Goal: Information Seeking & Learning: Learn about a topic

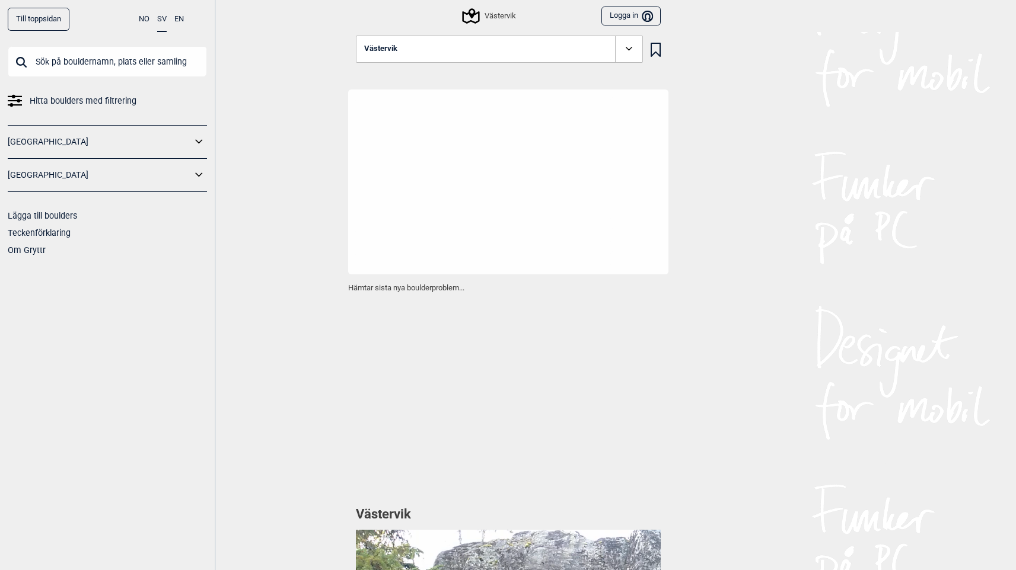
click at [46, 23] on link "Till toppsidan" at bounding box center [39, 19] width 62 height 23
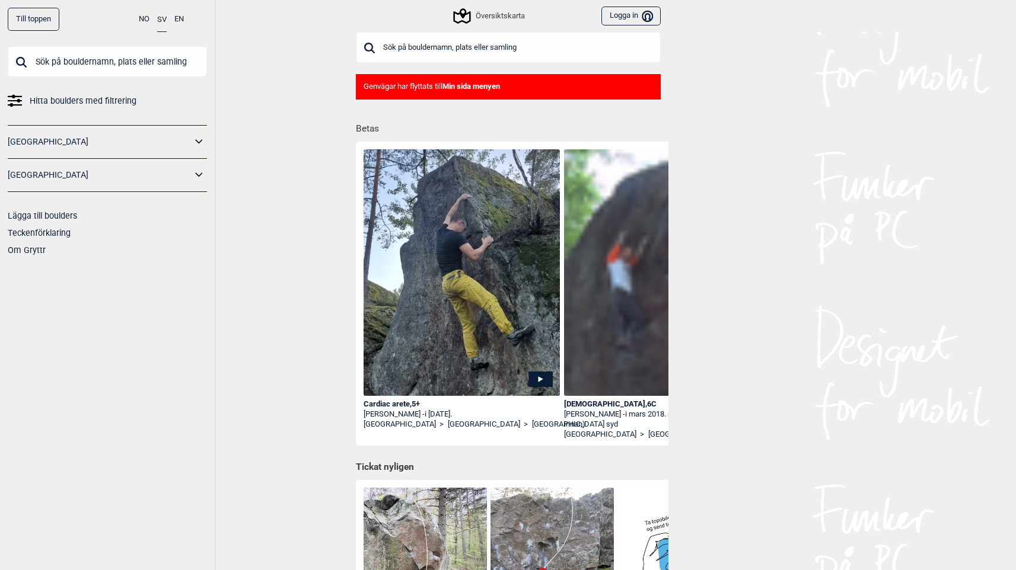
click at [470, 92] on div "Genvägar har flyttats till Min sida menyen" at bounding box center [508, 86] width 305 height 25
click at [503, 10] on div "Översiktskarta" at bounding box center [489, 16] width 69 height 14
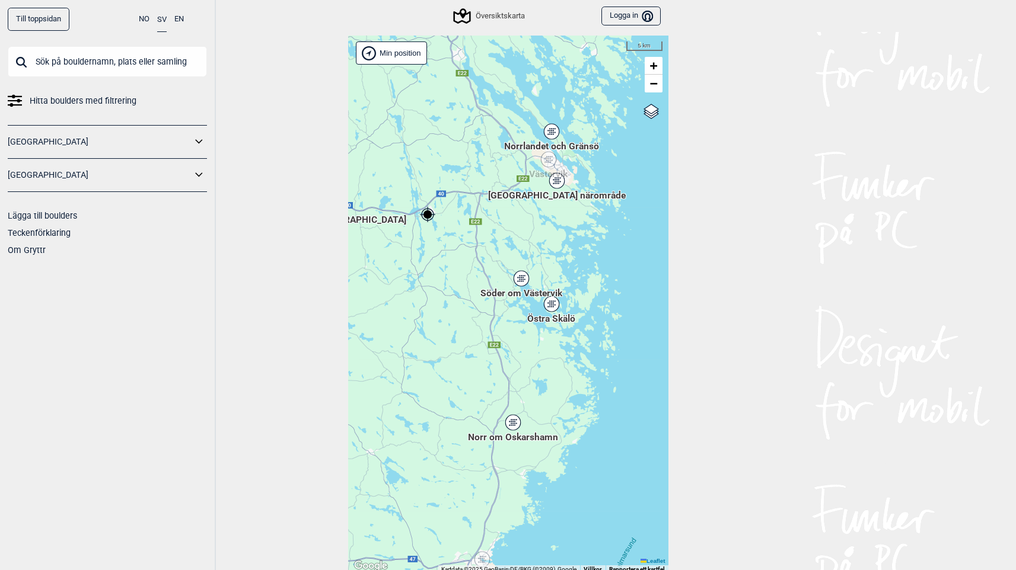
drag, startPoint x: 507, startPoint y: 332, endPoint x: 439, endPoint y: 267, distance: 93.5
click at [439, 267] on div "Hallingdal Stange [GEOGRAPHIC_DATA] syd [GEOGRAPHIC_DATA] og omegn [GEOGRAPHIC_…" at bounding box center [508, 305] width 320 height 538
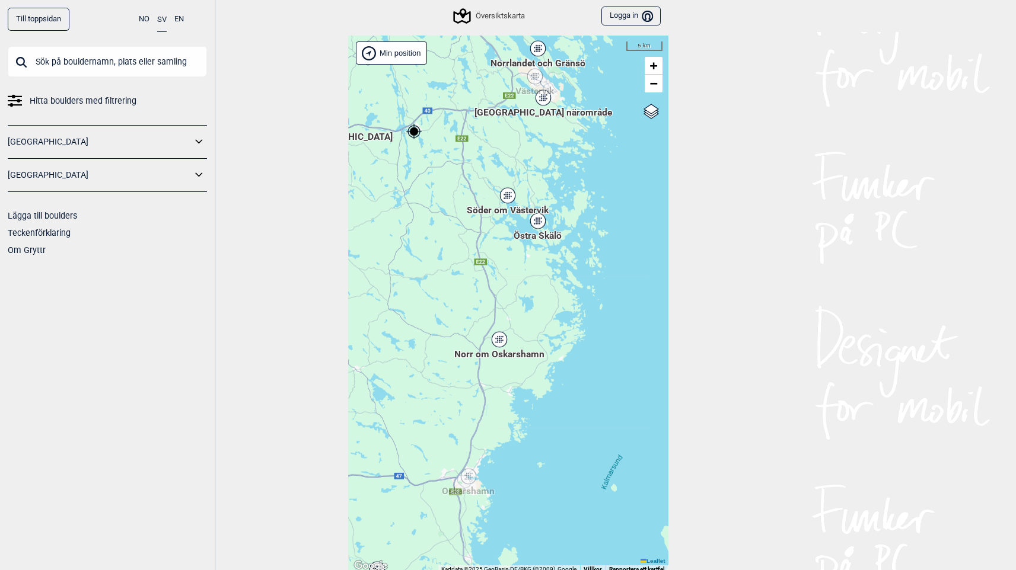
drag, startPoint x: 464, startPoint y: 355, endPoint x: 450, endPoint y: 272, distance: 84.1
click at [450, 272] on div "Hallingdal Stange [GEOGRAPHIC_DATA] syd [GEOGRAPHIC_DATA] og omegn [GEOGRAPHIC_…" at bounding box center [508, 305] width 320 height 538
click at [499, 335] on icon at bounding box center [498, 339] width 15 height 15
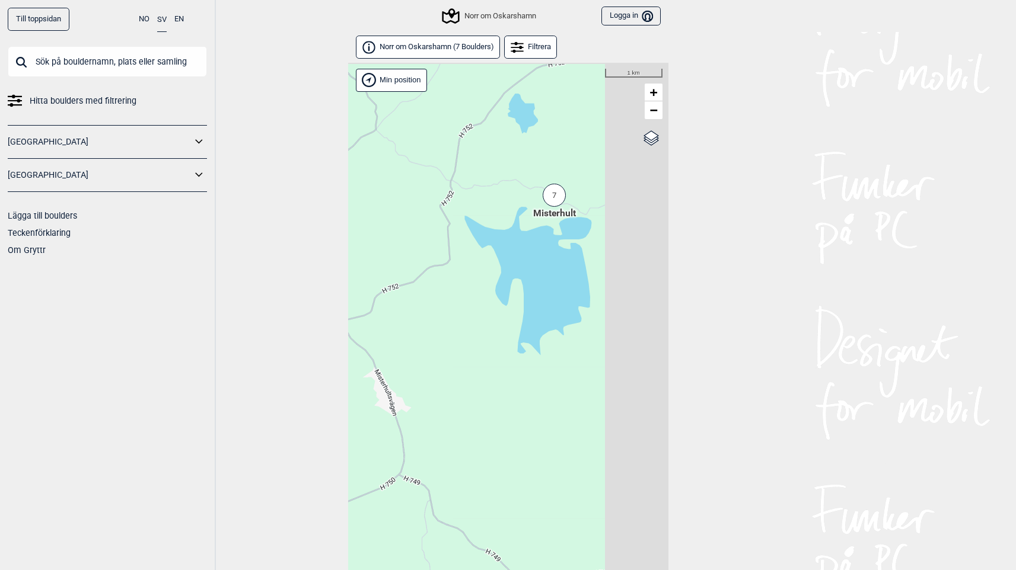
drag, startPoint x: 488, startPoint y: 328, endPoint x: 413, endPoint y: 385, distance: 94.0
click at [413, 385] on div "Hallingdal Stange [GEOGRAPHIC_DATA] syd [GEOGRAPHIC_DATA] og omegn [GEOGRAPHIC_…" at bounding box center [508, 332] width 320 height 538
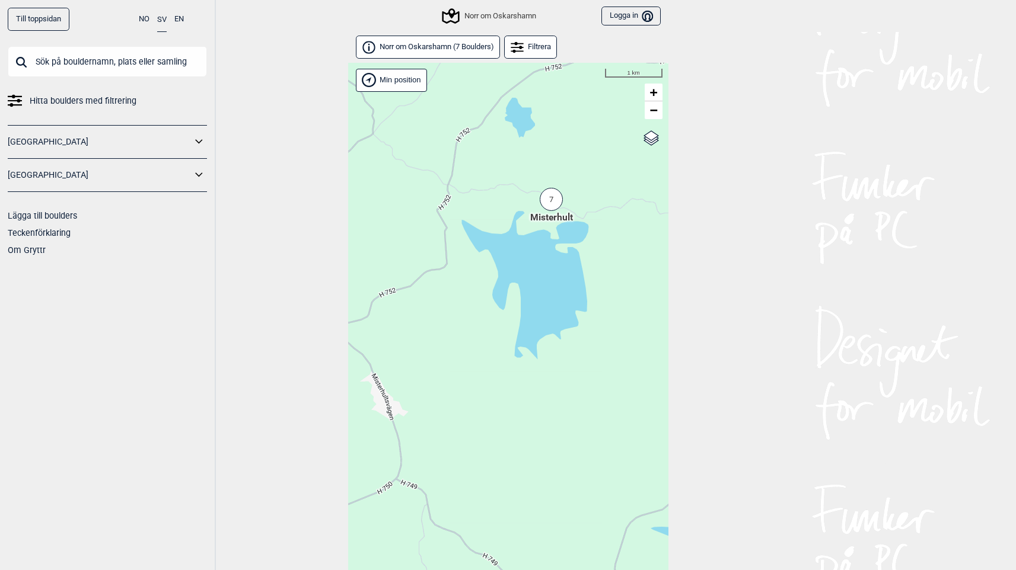
click at [548, 207] on div "7" at bounding box center [550, 199] width 23 height 23
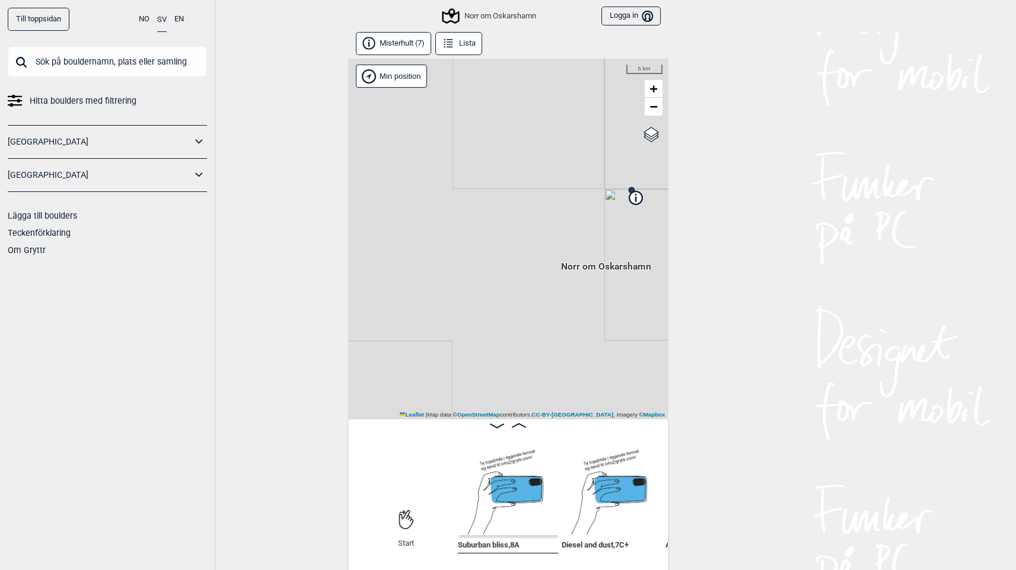
scroll to position [6, 0]
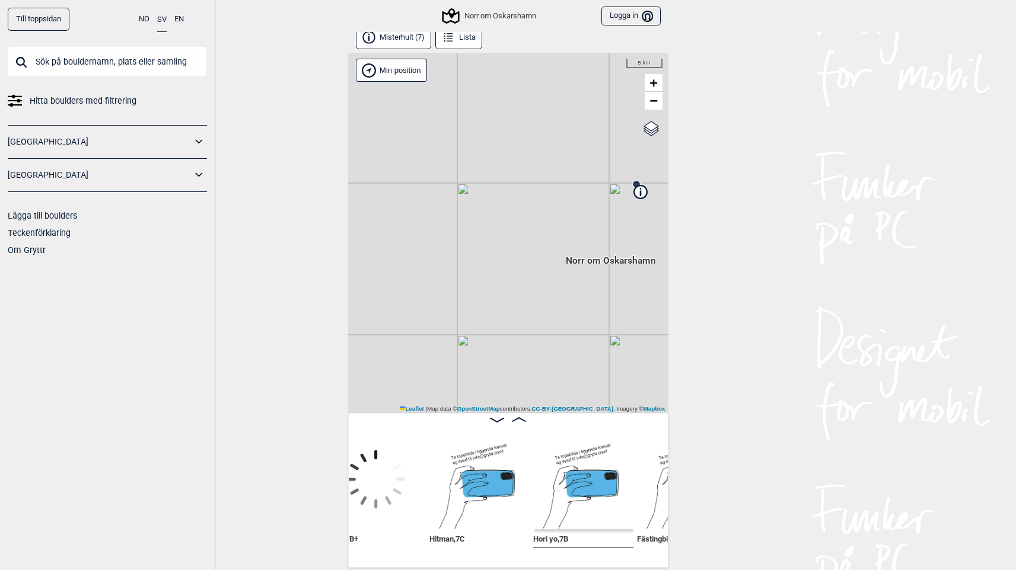
scroll to position [0, 74]
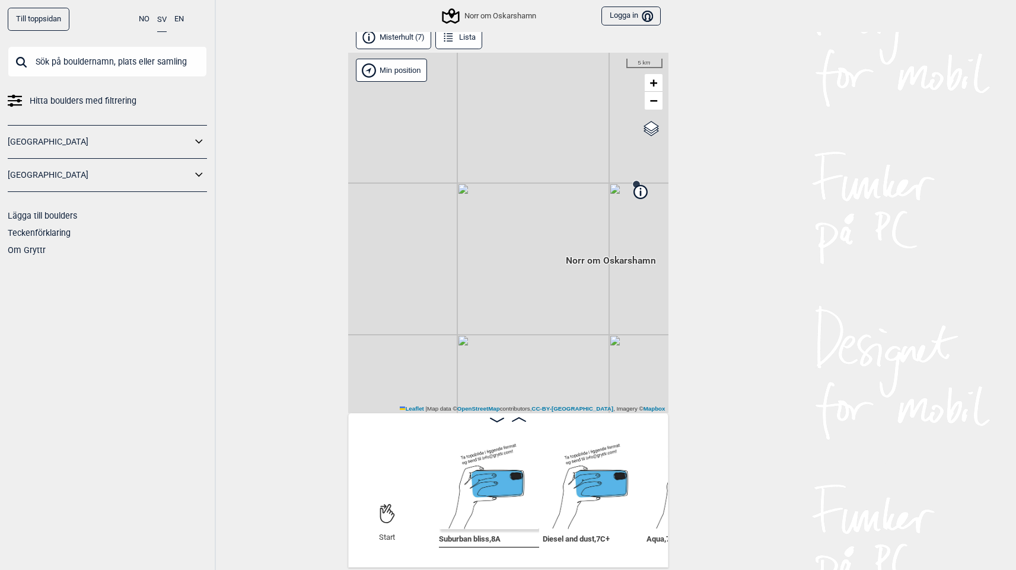
scroll to position [0, 120]
click at [480, 509] on img at bounding box center [480, 479] width 100 height 100
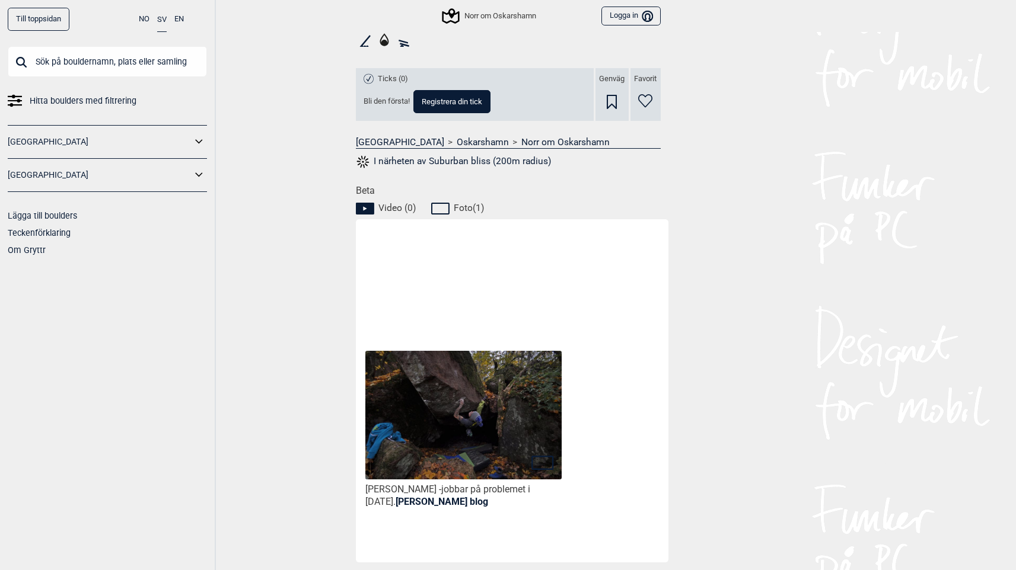
scroll to position [478, 0]
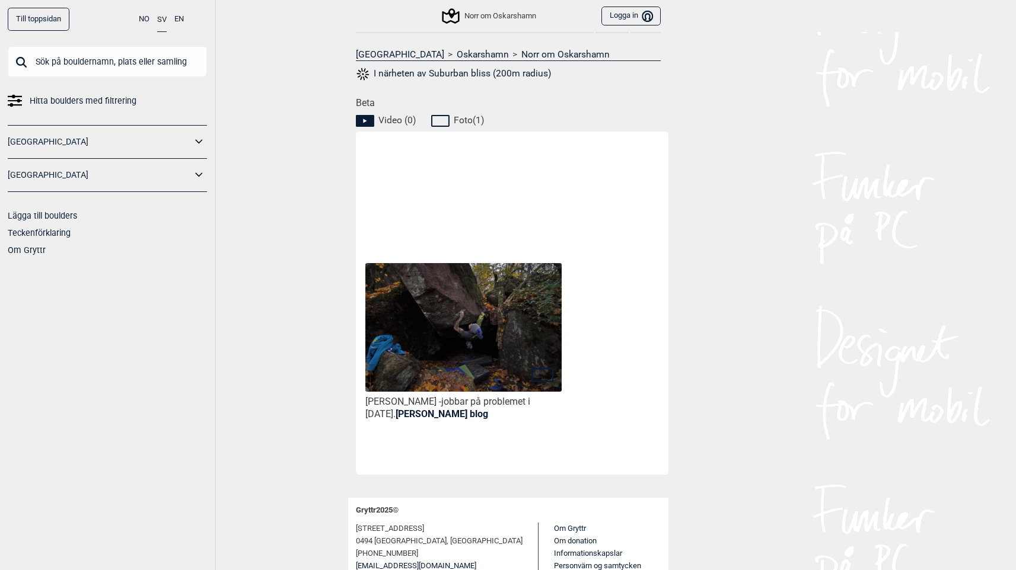
click at [465, 349] on img at bounding box center [463, 328] width 196 height 130
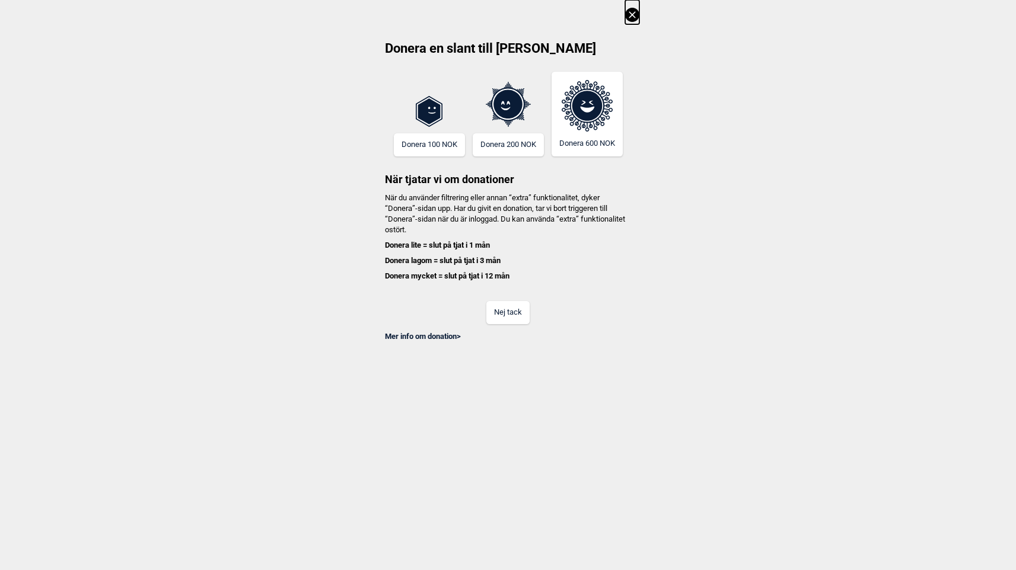
click at [506, 312] on button "Nej tack" at bounding box center [507, 312] width 43 height 23
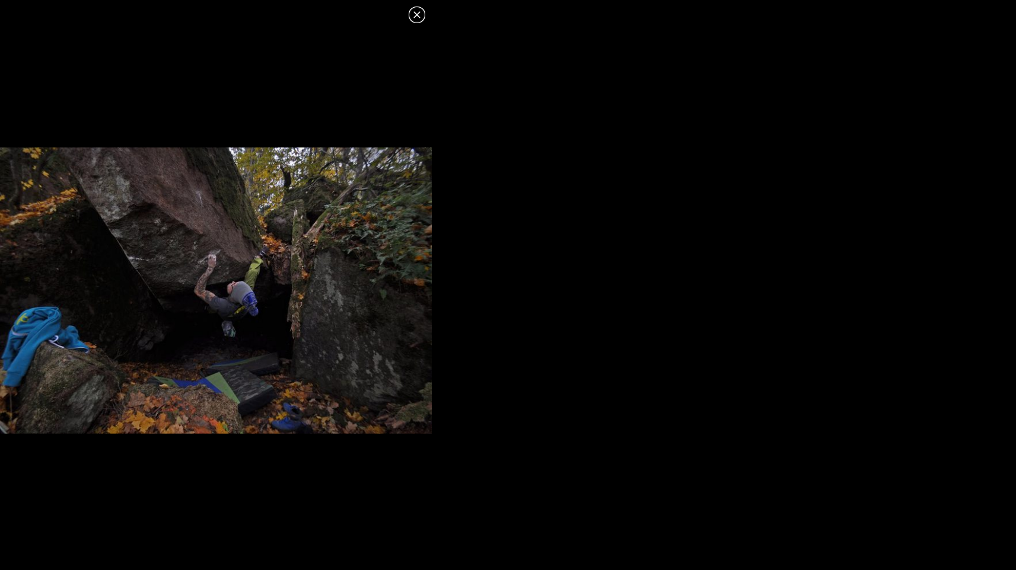
click at [417, 15] on icon at bounding box center [416, 14] width 7 height 7
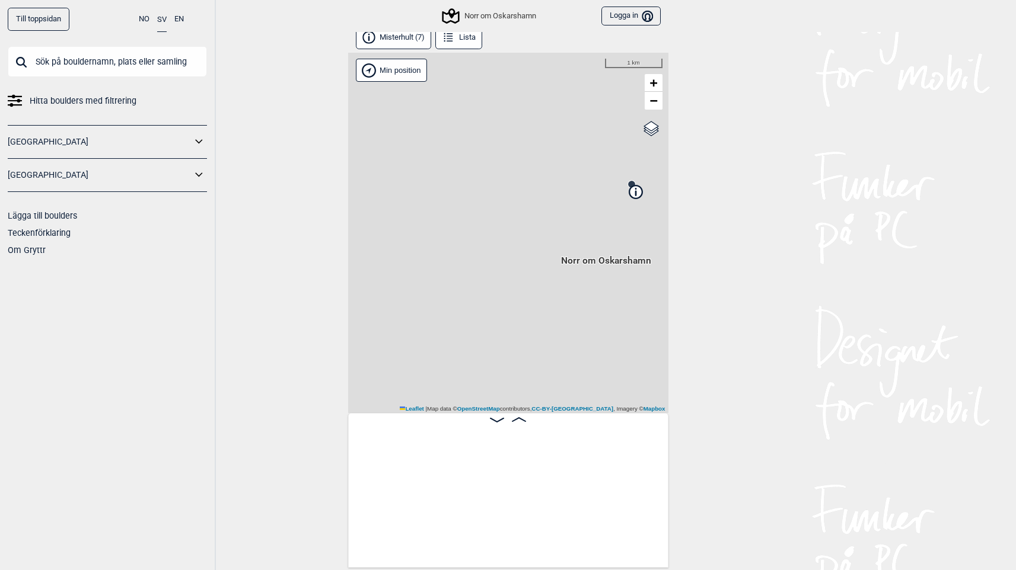
scroll to position [0, 93]
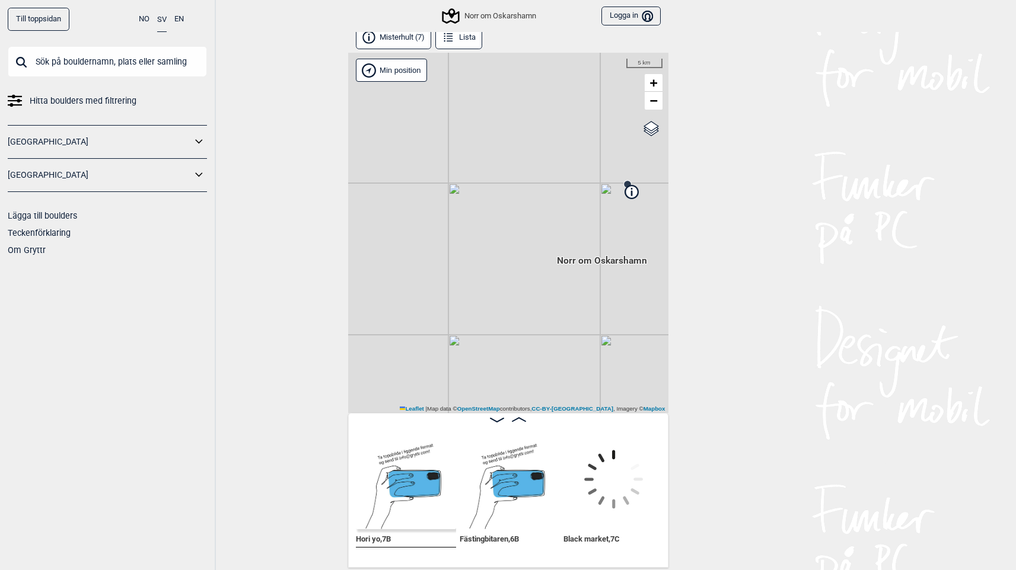
scroll to position [0, 708]
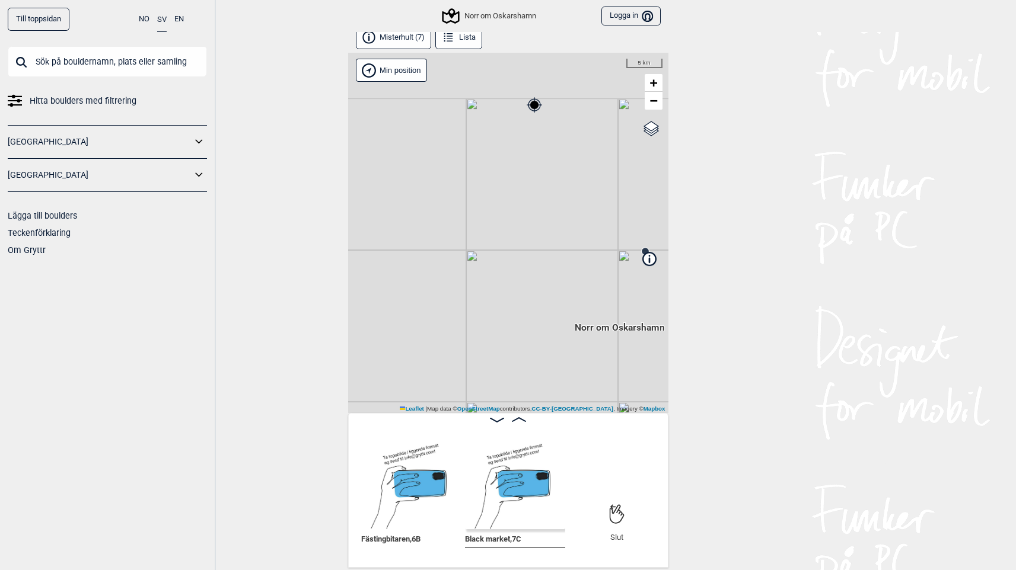
drag, startPoint x: 477, startPoint y: 233, endPoint x: 486, endPoint y: 300, distance: 67.6
click at [486, 300] on div "Norr om [PERSON_NAME] posisjon Min position 5 km + − OpenStreetMap Google satel…" at bounding box center [508, 233] width 320 height 360
click at [652, 99] on span "−" at bounding box center [653, 100] width 8 height 15
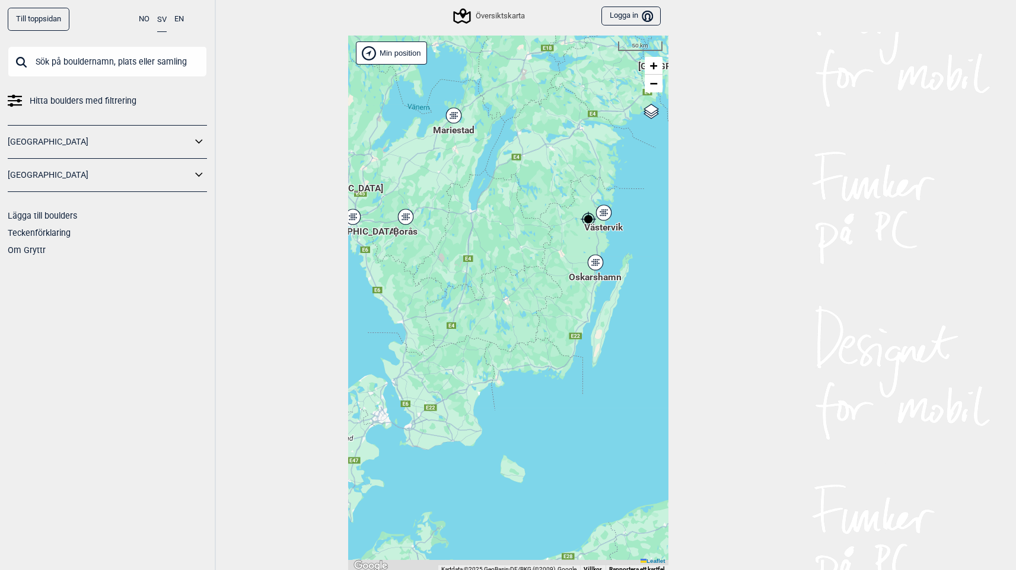
drag, startPoint x: 475, startPoint y: 267, endPoint x: 570, endPoint y: 211, distance: 109.5
click at [570, 211] on div "Hallingdal Stange [GEOGRAPHIC_DATA] syd [GEOGRAPHIC_DATA] og omegn [GEOGRAPHIC_…" at bounding box center [508, 305] width 320 height 538
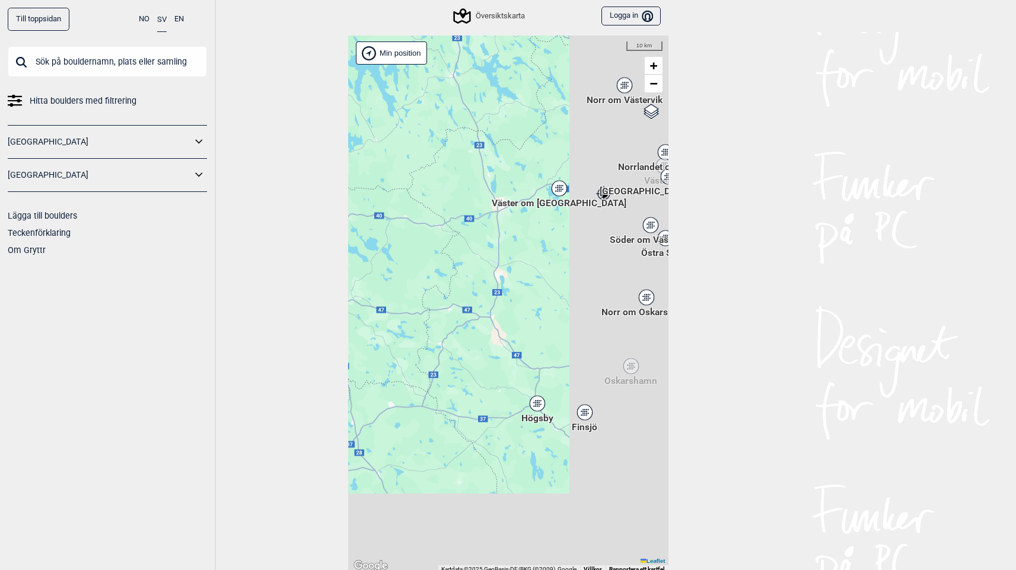
drag, startPoint x: 578, startPoint y: 289, endPoint x: 431, endPoint y: 187, distance: 179.3
click at [431, 187] on div "Hallingdal Stange [GEOGRAPHIC_DATA] syd [GEOGRAPHIC_DATA] og omegn [GEOGRAPHIC_…" at bounding box center [508, 305] width 320 height 538
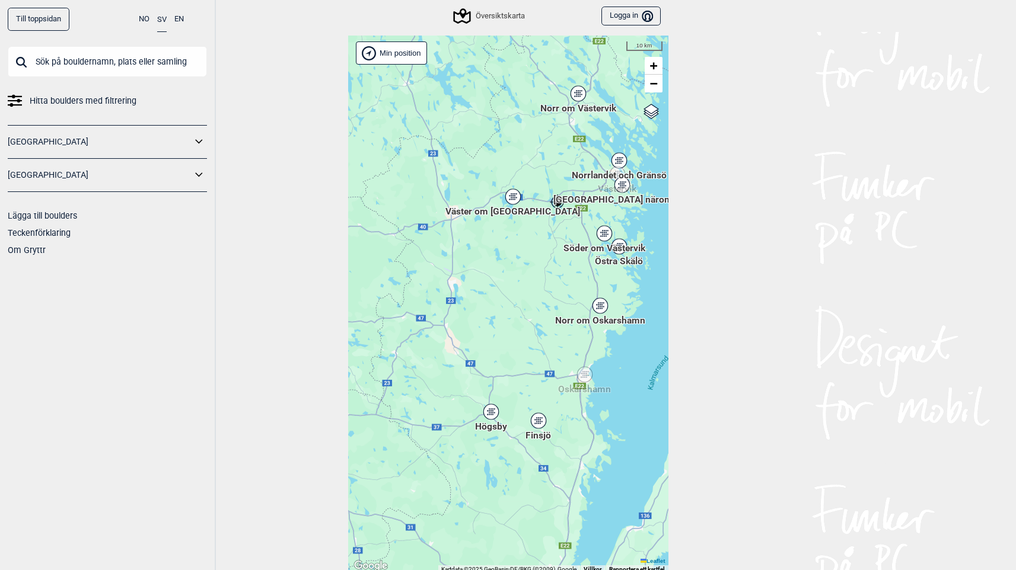
drag, startPoint x: 509, startPoint y: 283, endPoint x: 464, endPoint y: 293, distance: 46.7
click at [464, 293] on div "Hallingdal Stange [GEOGRAPHIC_DATA] syd [GEOGRAPHIC_DATA] og omegn [GEOGRAPHIC_…" at bounding box center [508, 305] width 320 height 538
click at [511, 196] on div "Väster om [GEOGRAPHIC_DATA]" at bounding box center [512, 197] width 7 height 7
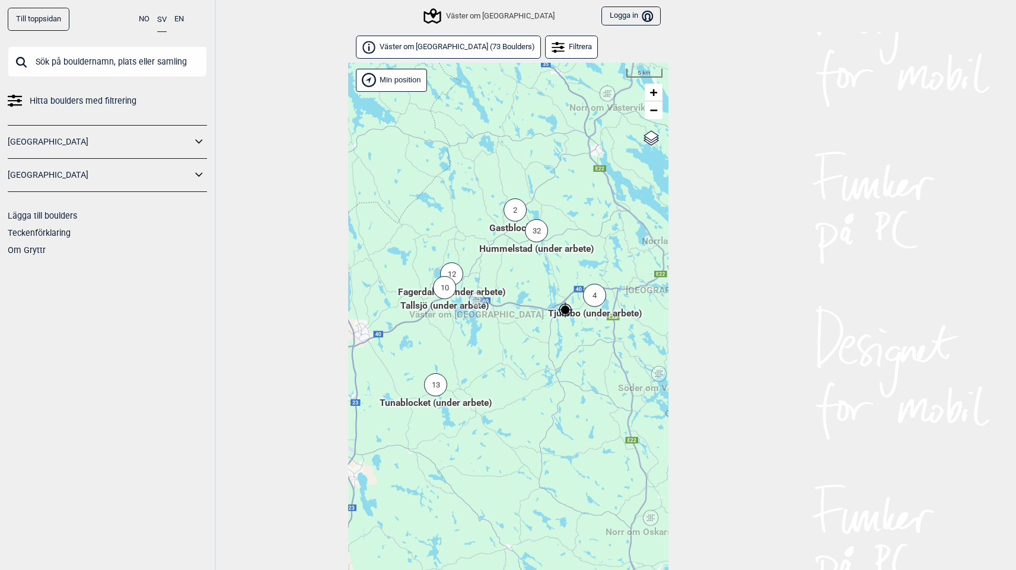
drag, startPoint x: 512, startPoint y: 314, endPoint x: 519, endPoint y: 287, distance: 28.2
click at [519, 287] on div "Hallingdal Stange [GEOGRAPHIC_DATA] syd [GEOGRAPHIC_DATA] og omegn [GEOGRAPHIC_…" at bounding box center [508, 332] width 320 height 538
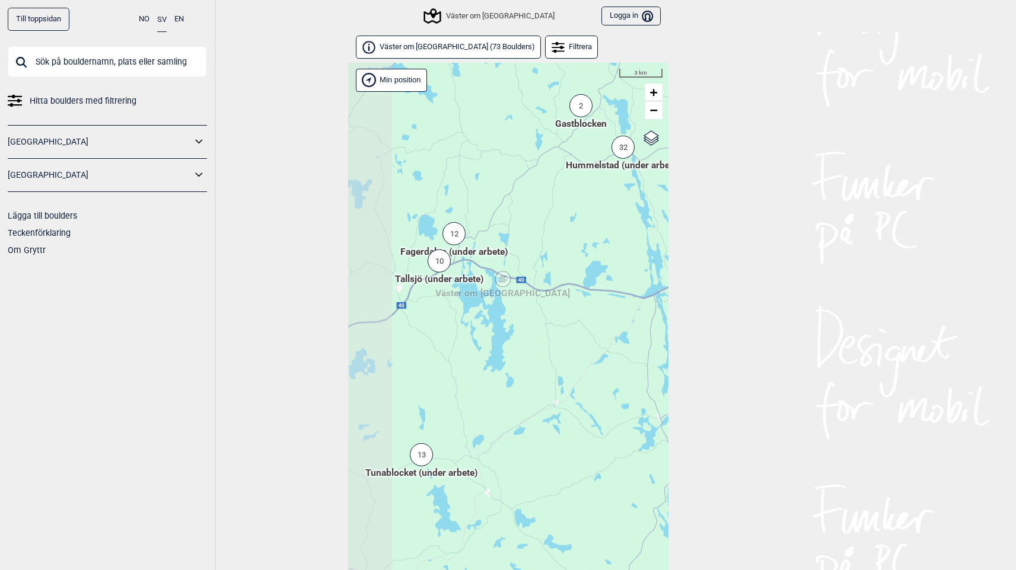
drag, startPoint x: 504, startPoint y: 297, endPoint x: 573, endPoint y: 225, distance: 100.2
click at [573, 225] on div "Hallingdal Stange [GEOGRAPHIC_DATA] syd [GEOGRAPHIC_DATA] og omegn [GEOGRAPHIC_…" at bounding box center [508, 332] width 320 height 538
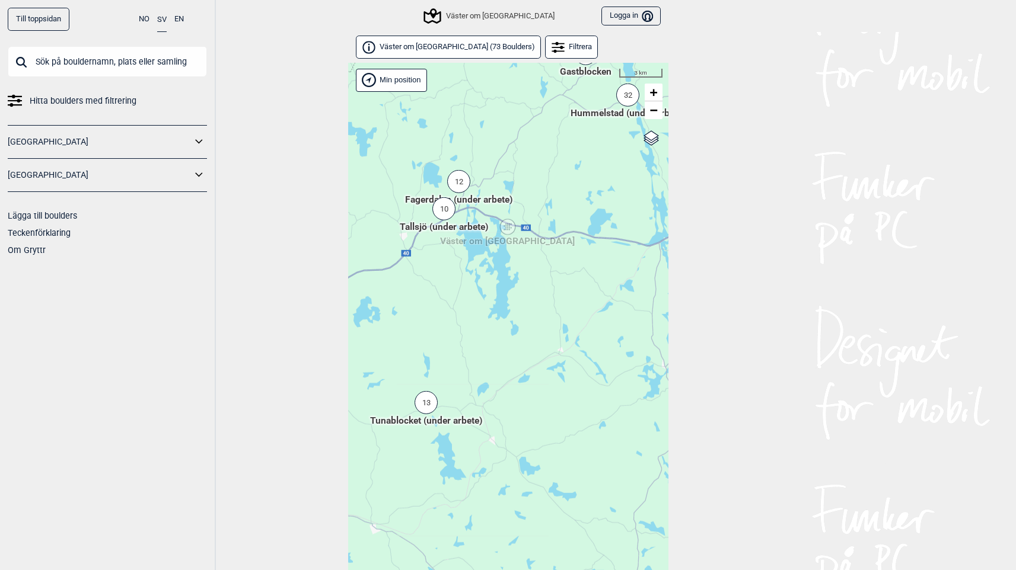
drag, startPoint x: 578, startPoint y: 250, endPoint x: 583, endPoint y: 198, distance: 52.4
click at [583, 198] on div "Hallingdal Stange [GEOGRAPHIC_DATA] syd [GEOGRAPHIC_DATA] og omegn [GEOGRAPHIC_…" at bounding box center [508, 332] width 320 height 538
click at [446, 208] on div "10" at bounding box center [443, 208] width 23 height 23
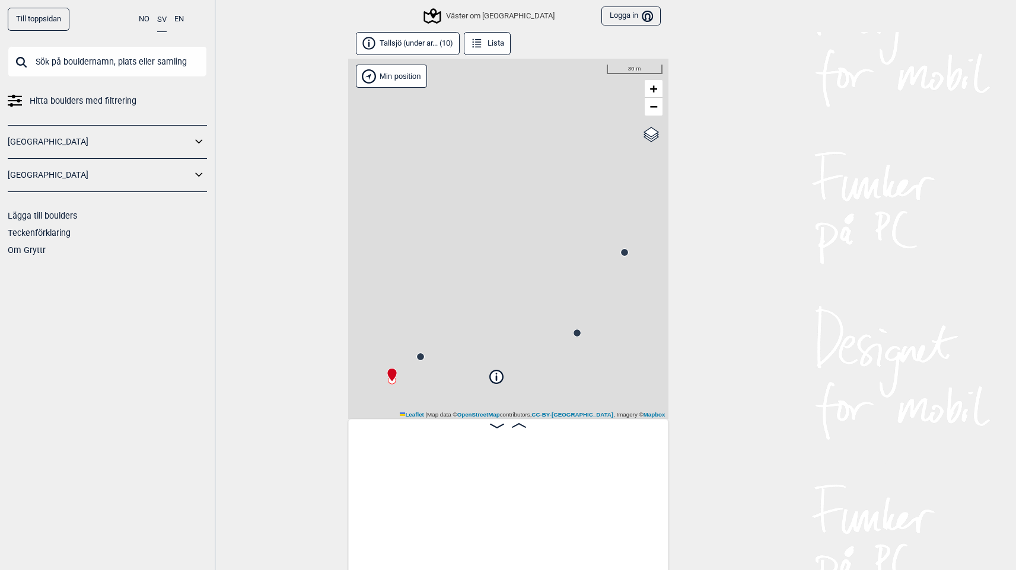
scroll to position [0, 93]
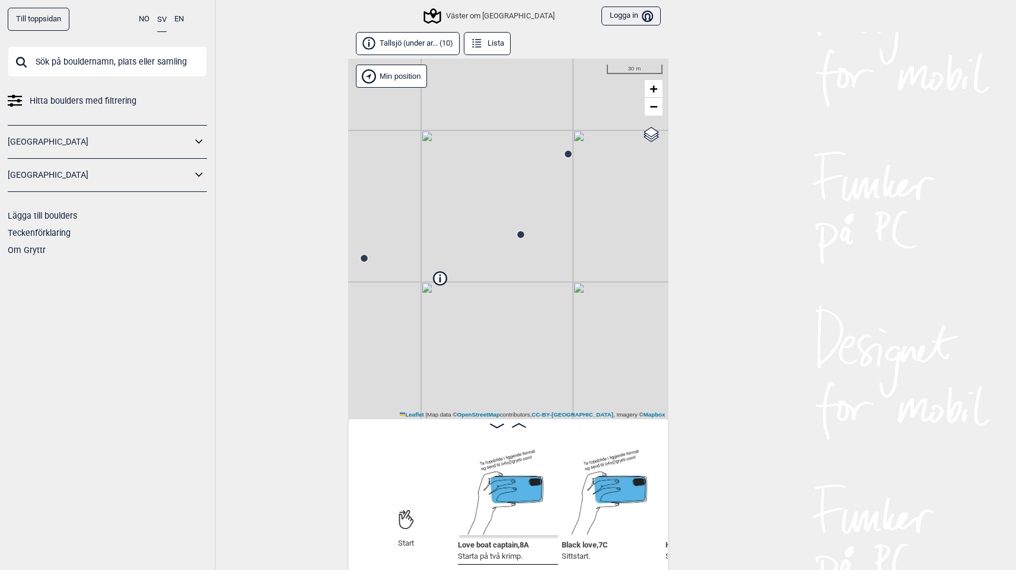
drag, startPoint x: 549, startPoint y: 354, endPoint x: 491, endPoint y: 254, distance: 115.5
click at [491, 254] on div "Väster om [GEOGRAPHIC_DATA] Brukerens posisjon Min position 30 m + − OpenStreet…" at bounding box center [508, 239] width 320 height 360
drag, startPoint x: 480, startPoint y: 239, endPoint x: 534, endPoint y: 204, distance: 64.3
click at [534, 204] on div "Väster om [GEOGRAPHIC_DATA] Brukerens posisjon Min position 30 m + − OpenStreet…" at bounding box center [508, 239] width 320 height 360
drag, startPoint x: 543, startPoint y: 249, endPoint x: 416, endPoint y: 249, distance: 127.5
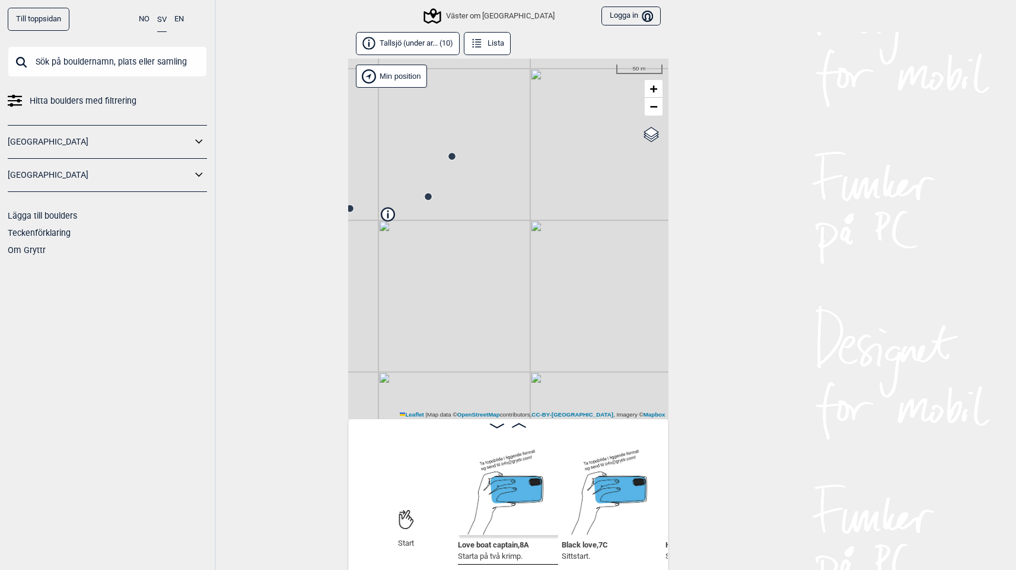
click at [416, 249] on div "Väster om [GEOGRAPHIC_DATA] Brukerens posisjon Min position 50 m + − OpenStreet…" at bounding box center [508, 239] width 320 height 360
drag, startPoint x: 449, startPoint y: 222, endPoint x: 540, endPoint y: 224, distance: 90.7
click at [540, 224] on div "Väster om [GEOGRAPHIC_DATA] Brukerens posisjon Min position 200 m + − OpenStree…" at bounding box center [508, 239] width 320 height 360
